Goal: Task Accomplishment & Management: Use online tool/utility

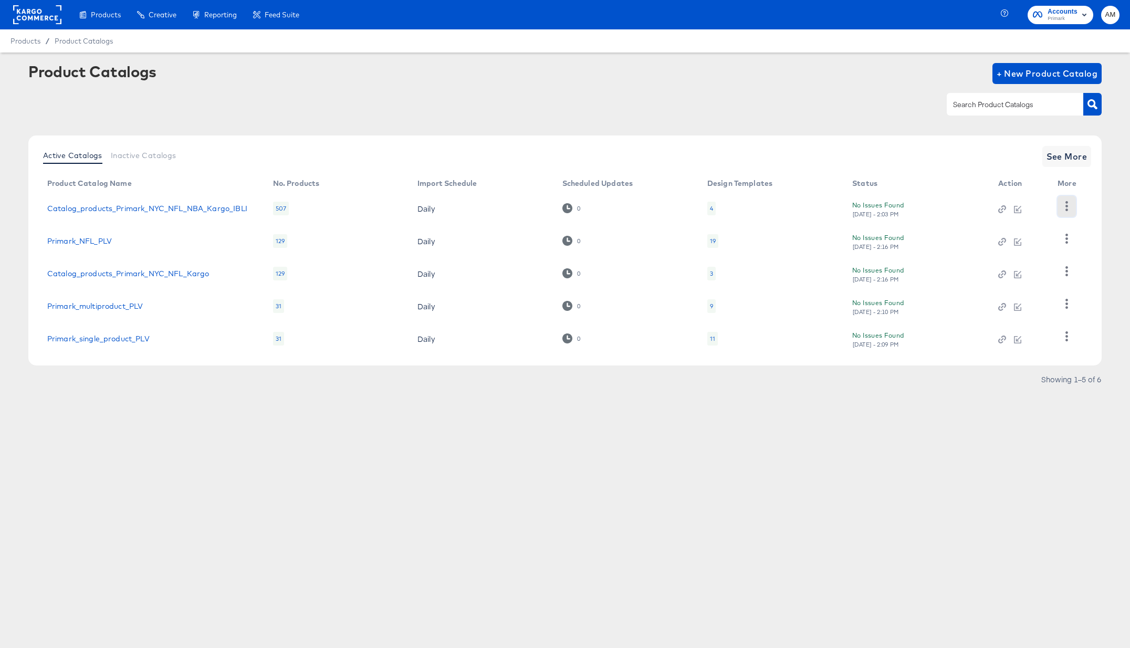
click at [1071, 206] on icon "button" at bounding box center [1067, 206] width 10 height 10
click at [1017, 244] on div "HUD Checks (Internal)" at bounding box center [1023, 244] width 105 height 17
click at [708, 208] on div "4" at bounding box center [711, 209] width 8 height 14
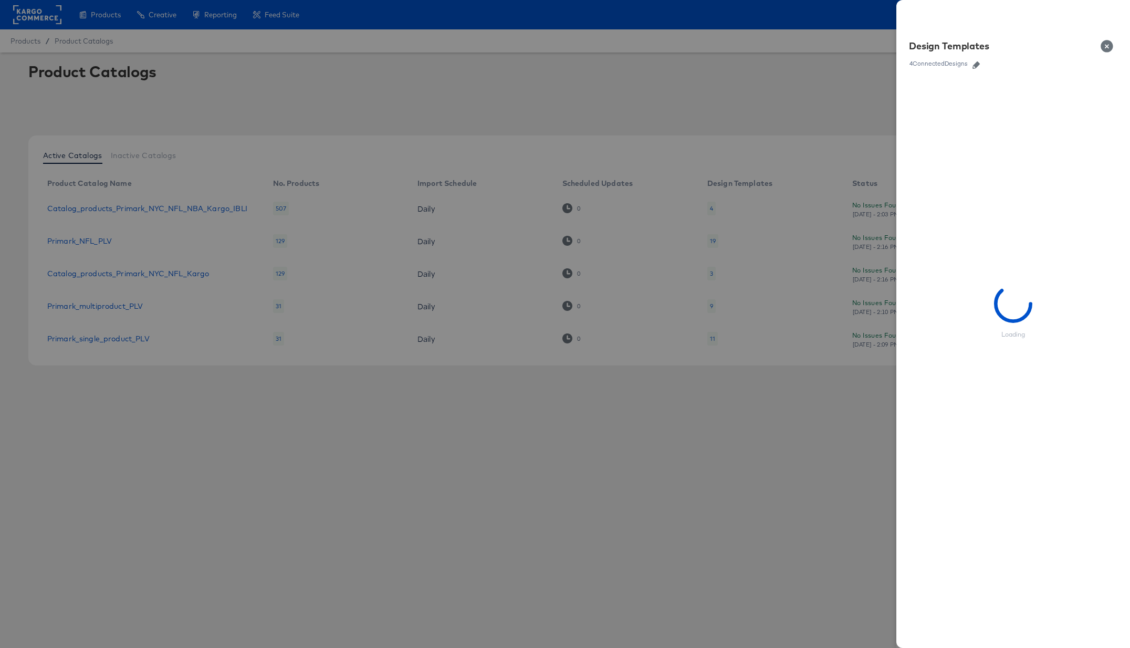
click at [977, 66] on icon "button" at bounding box center [975, 64] width 7 height 7
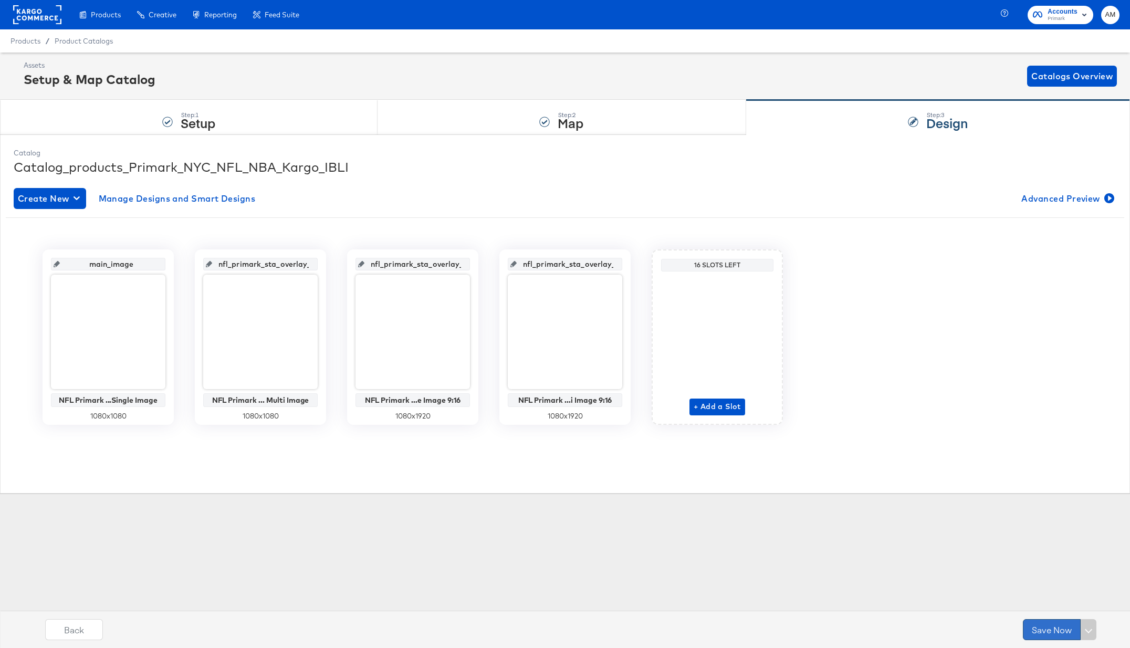
click at [1034, 628] on button "Save Now" at bounding box center [1052, 629] width 58 height 21
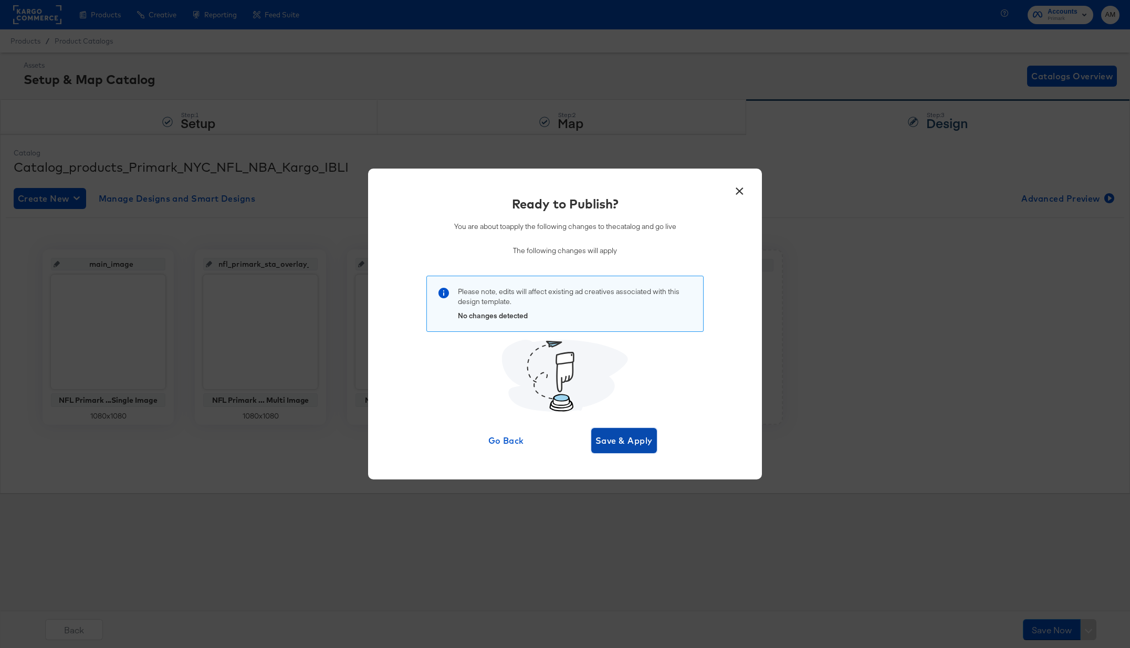
click at [631, 445] on span "Save & Apply" at bounding box center [623, 440] width 57 height 15
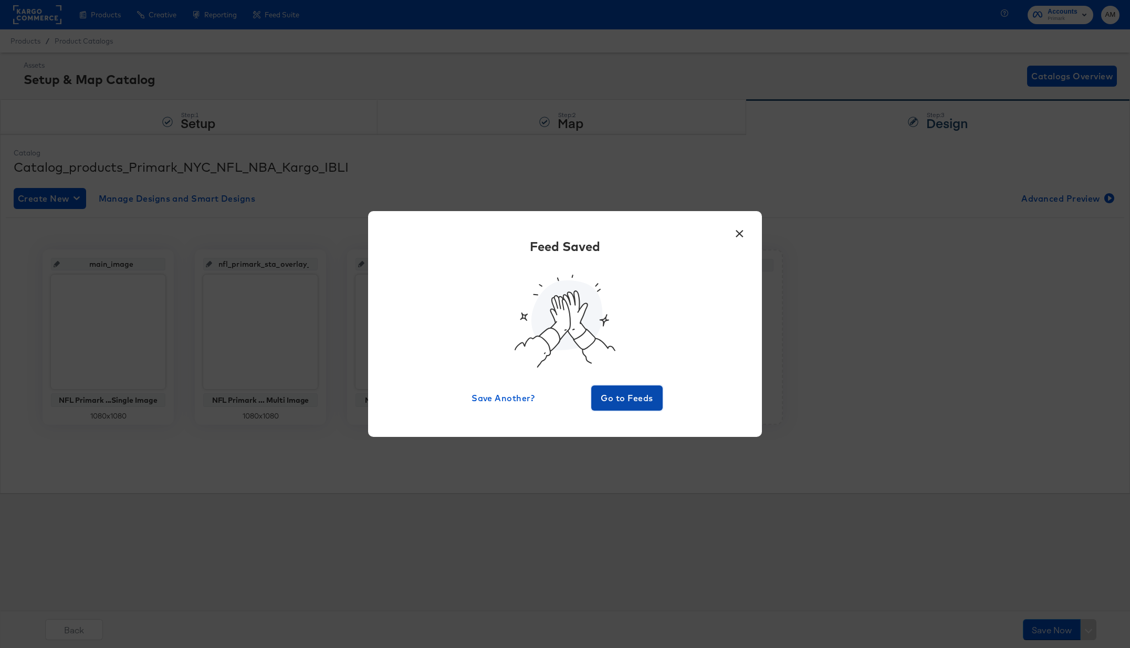
click at [615, 400] on span "Go to Feeds" at bounding box center [626, 398] width 63 height 15
